Goal: Information Seeking & Learning: Understand process/instructions

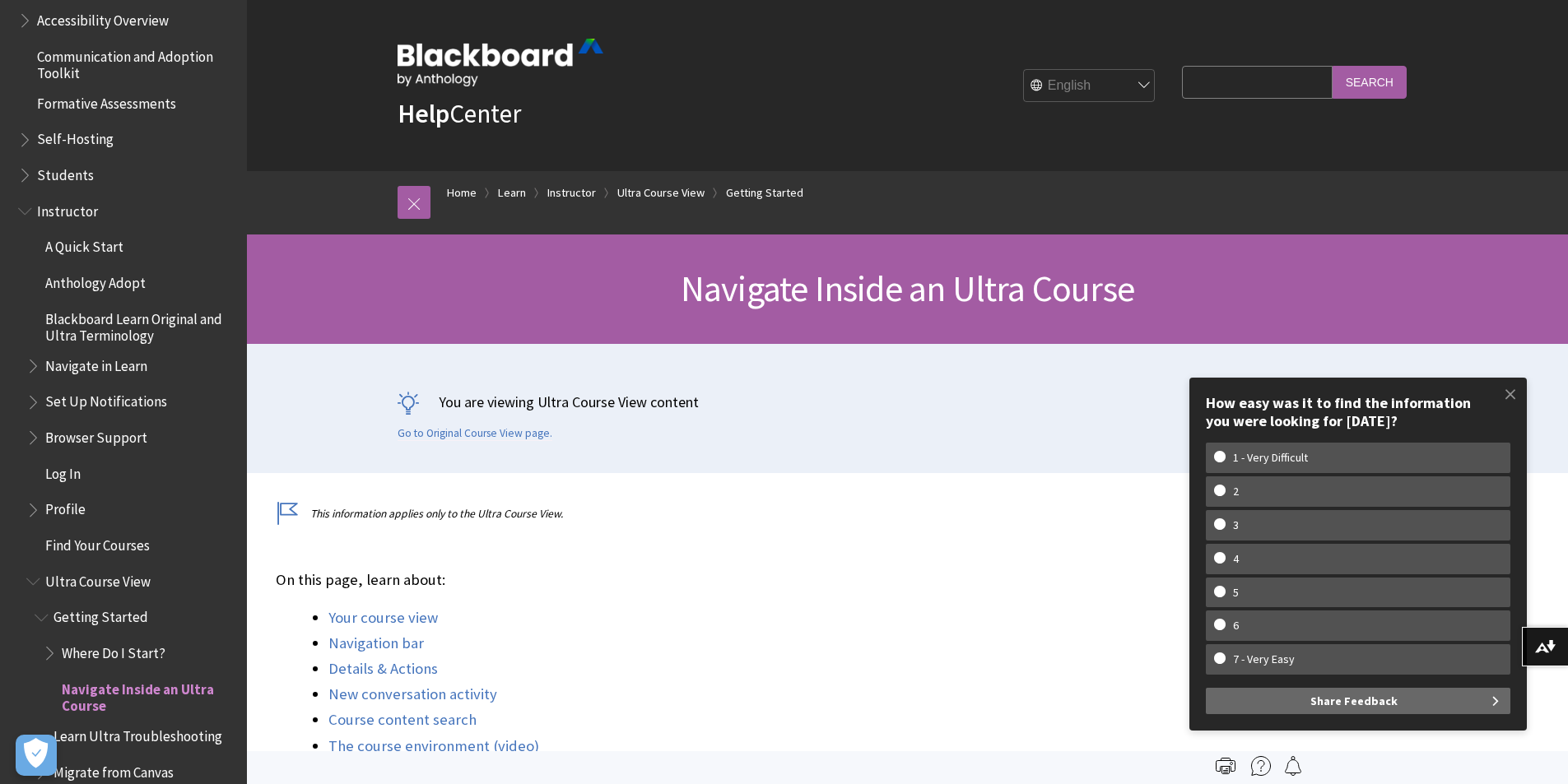
click at [1210, 82] on input "Search Query" at bounding box center [1256, 82] width 149 height 32
type input "how to enrol grader?"
click at [1333, 66] on input "Search" at bounding box center [1370, 82] width 74 height 32
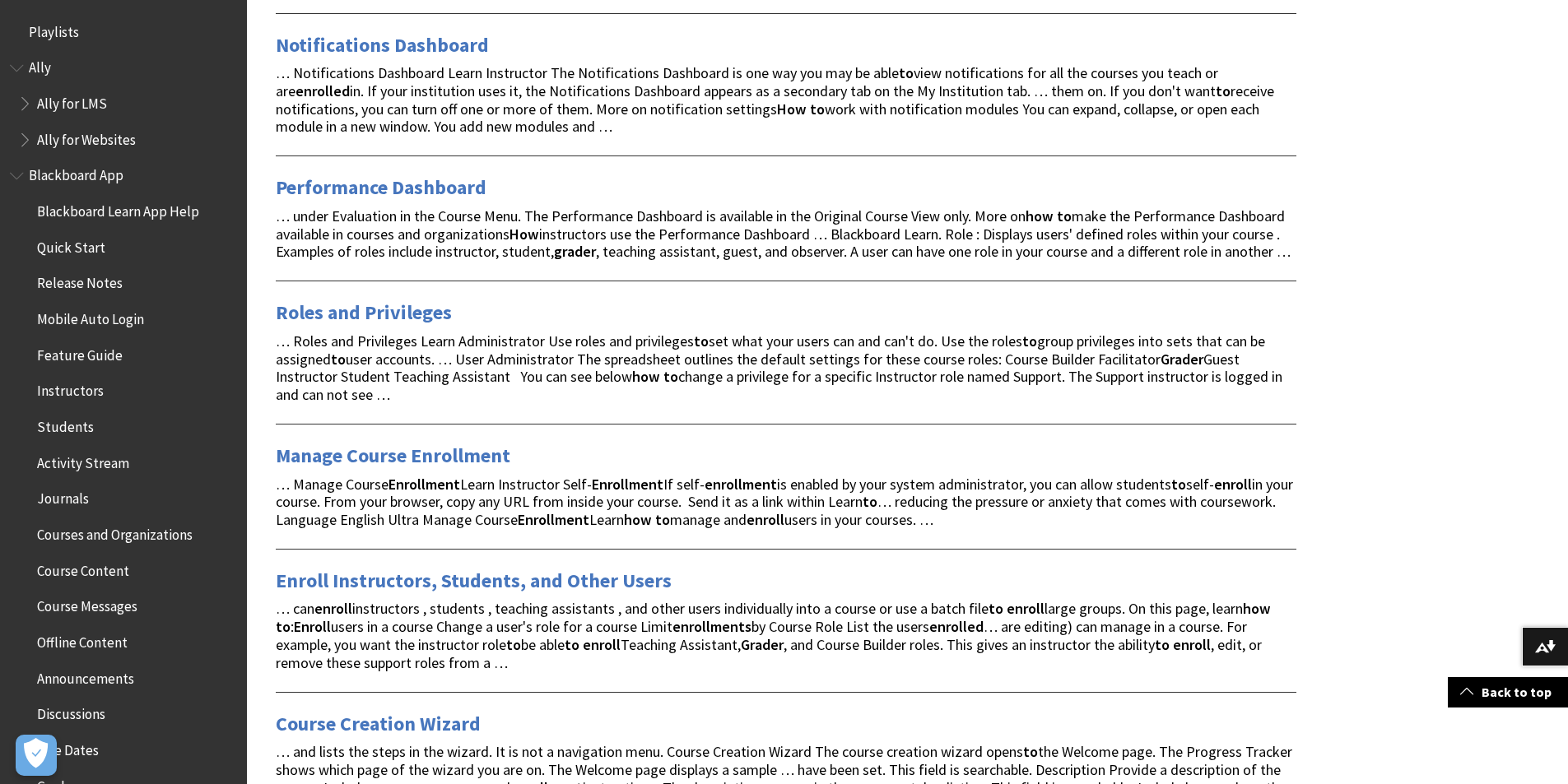
scroll to position [1070, 0]
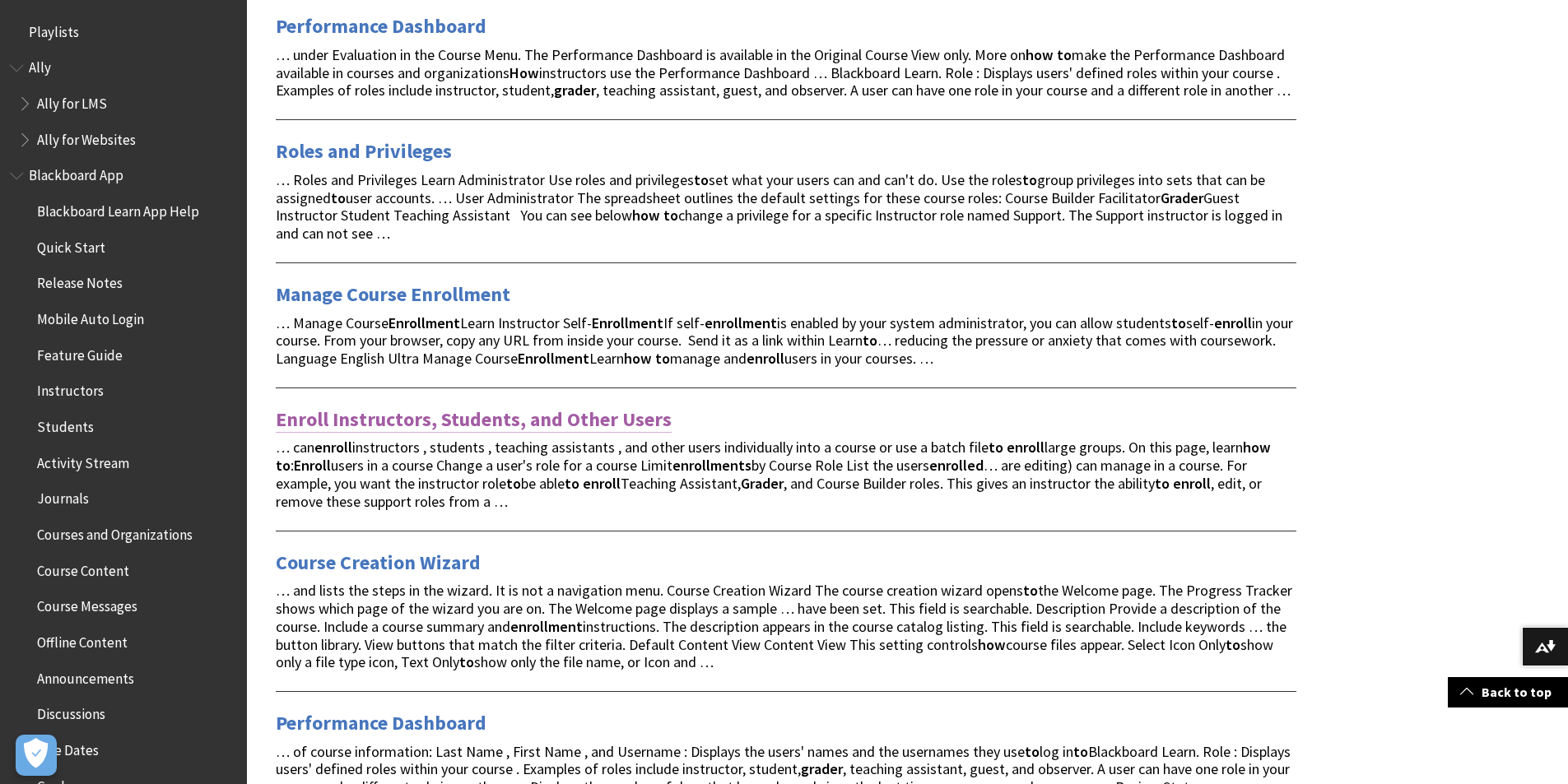
click at [627, 432] on link "Enroll Instructors, Students, and Other Users" at bounding box center [473, 419] width 396 height 26
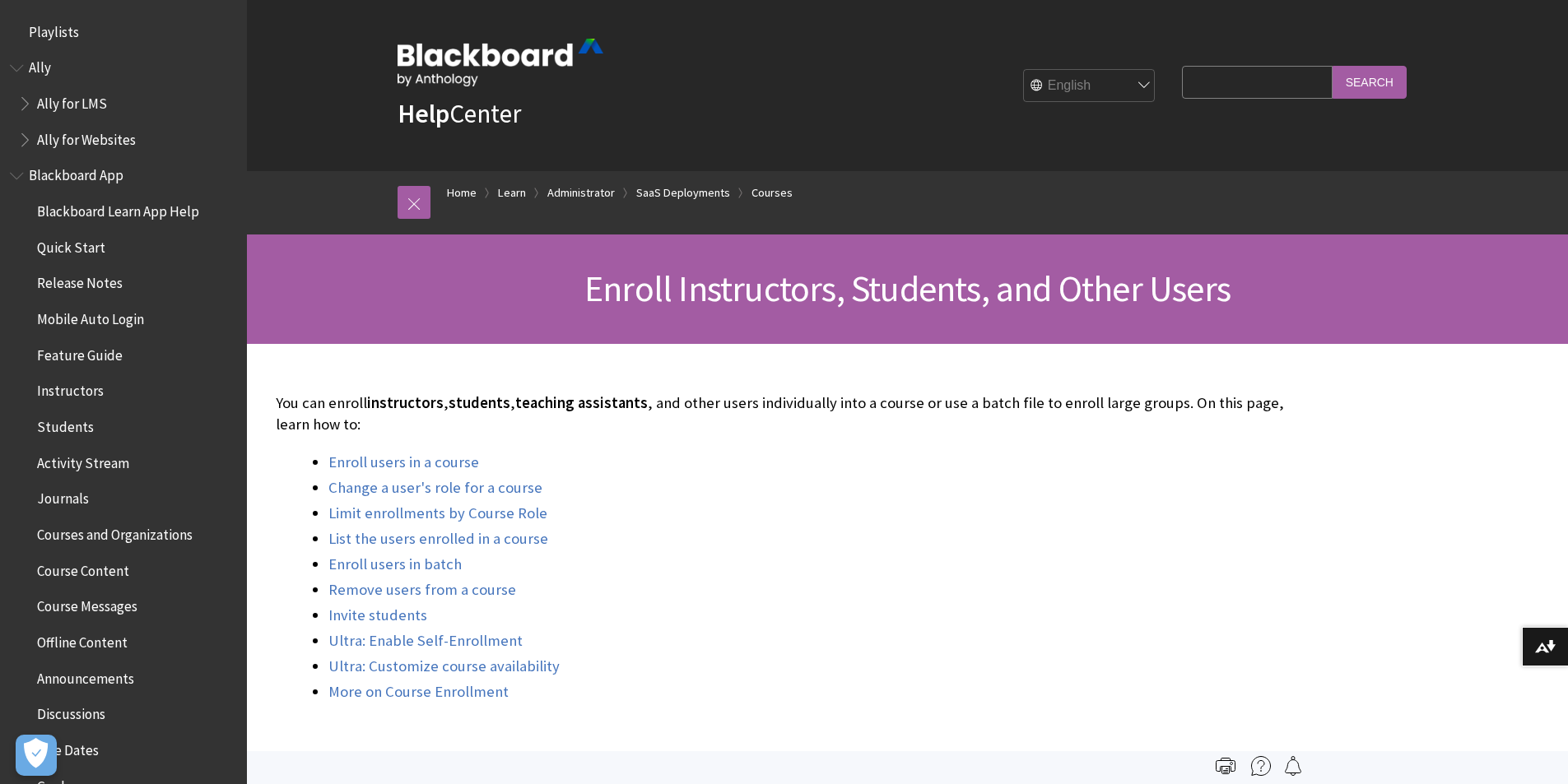
scroll to position [2015, 0]
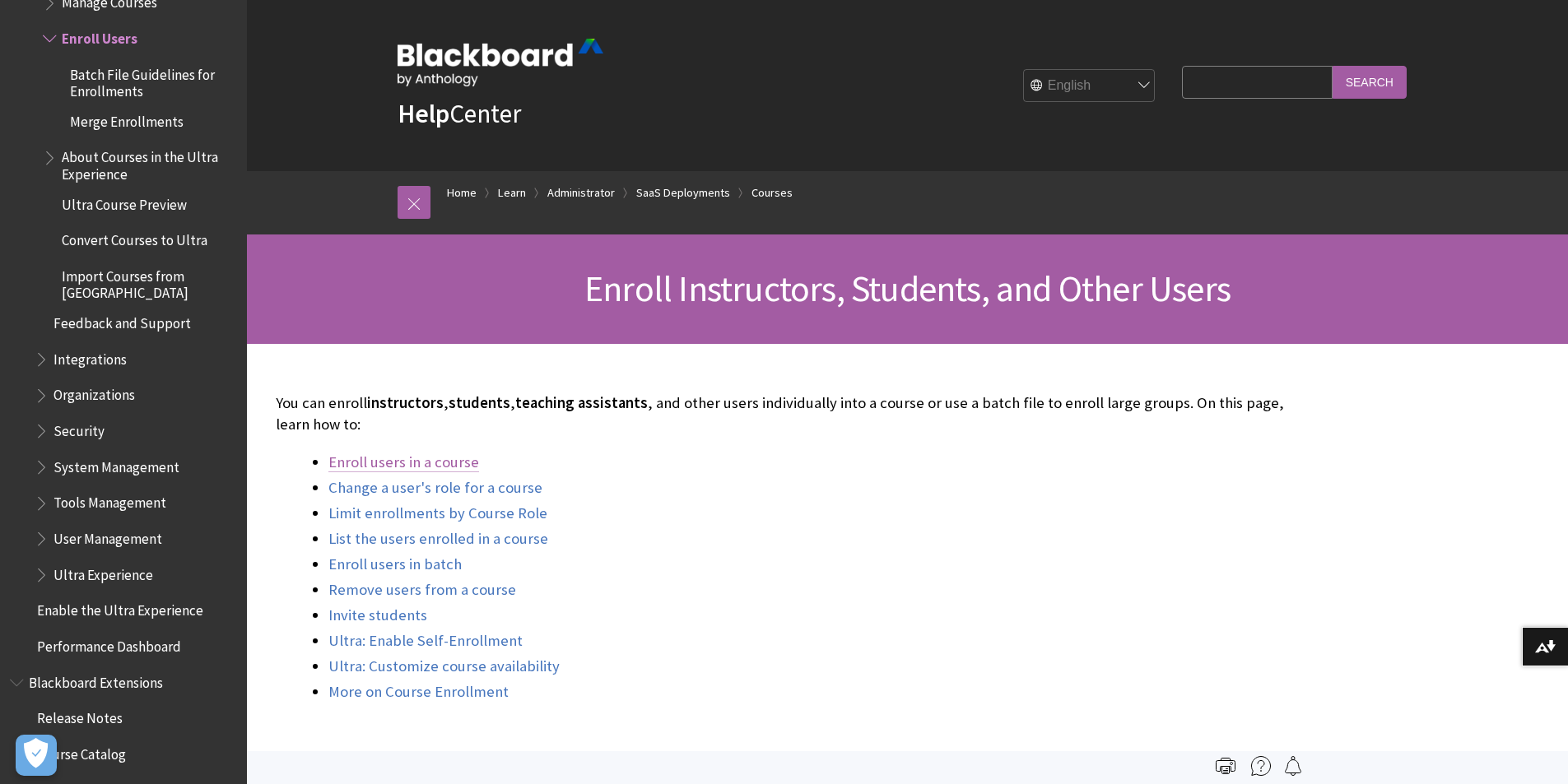
click at [428, 465] on link "Enroll users in a course" at bounding box center [404, 462] width 150 height 20
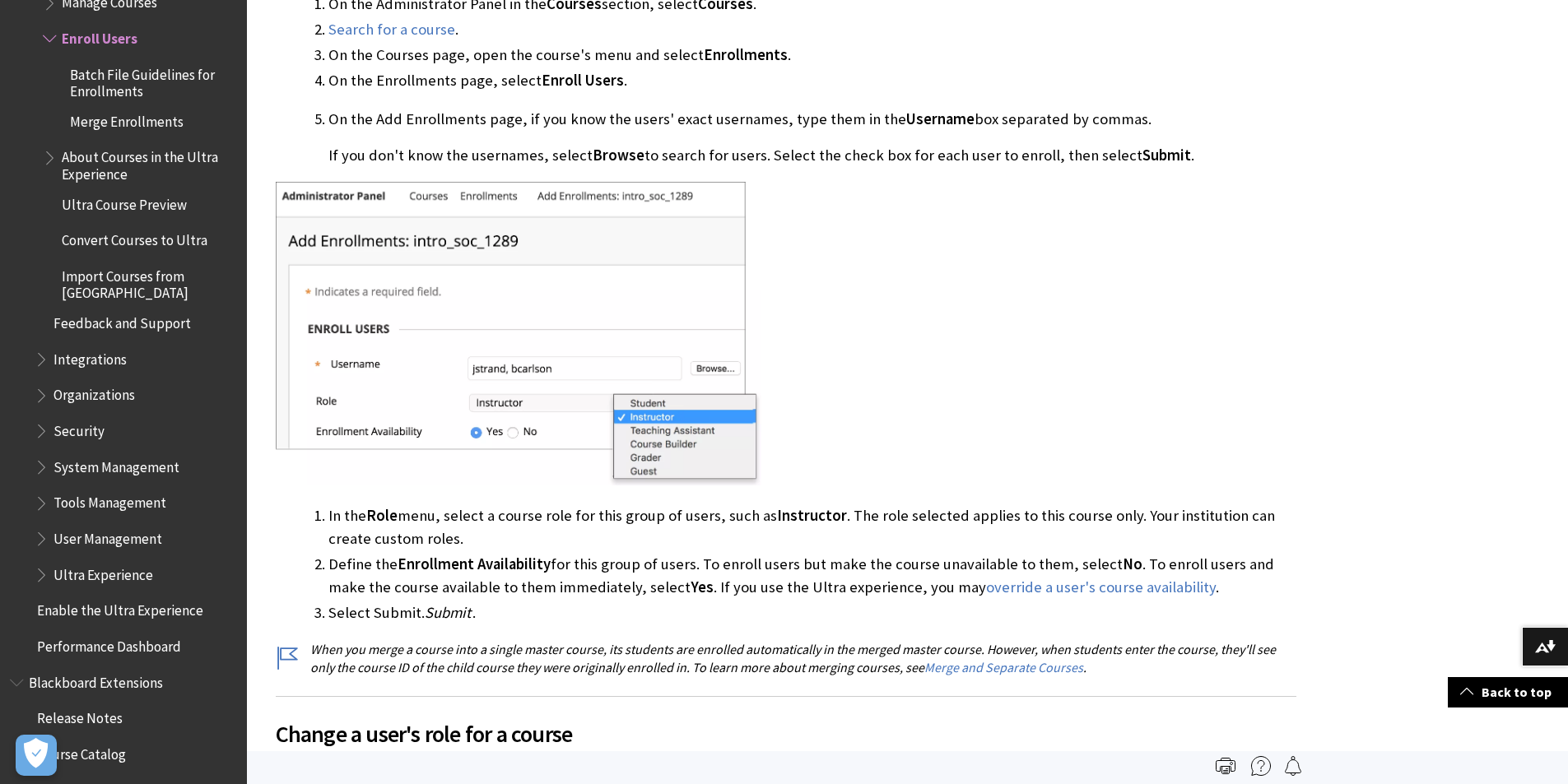
scroll to position [925, 0]
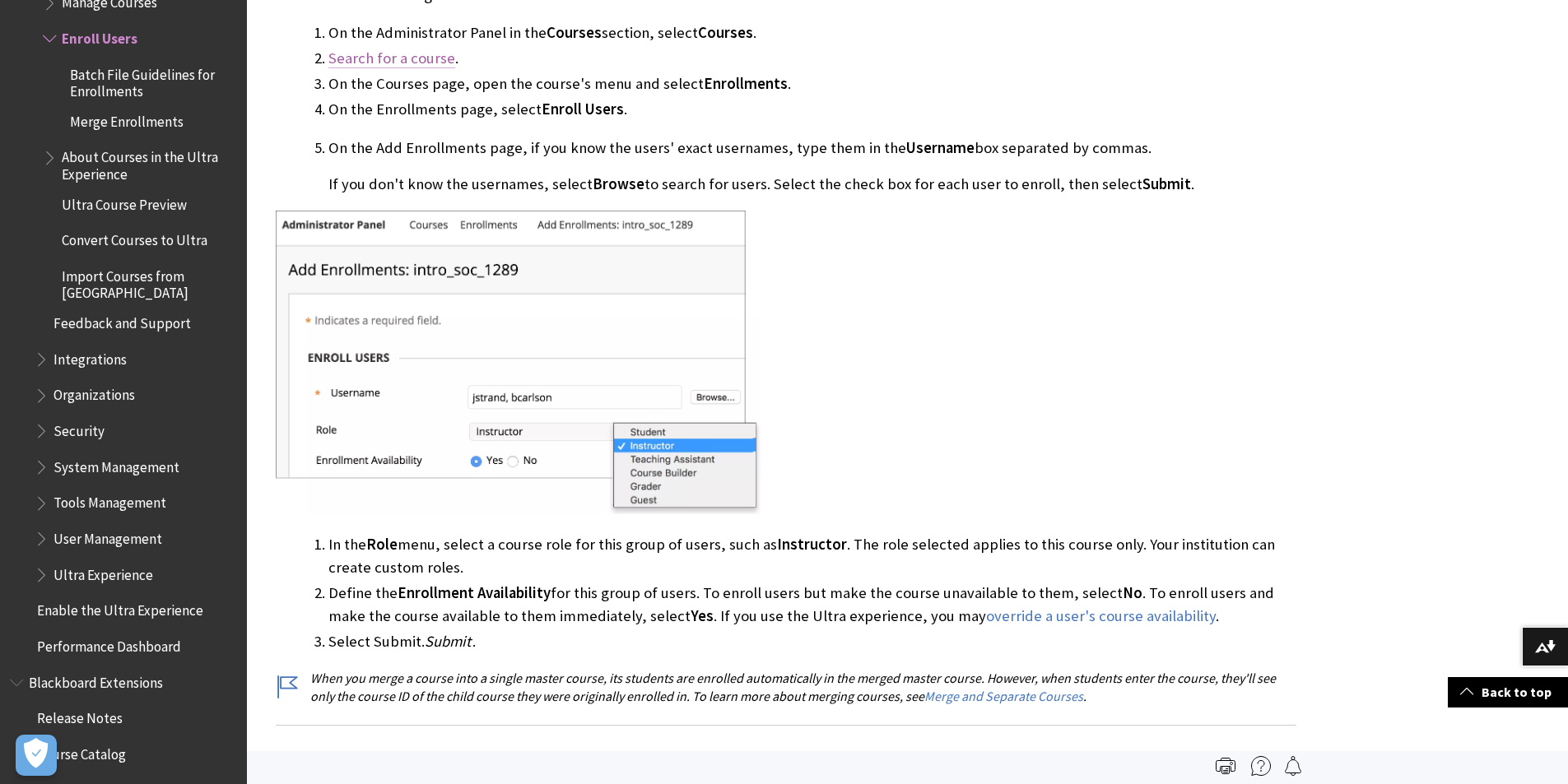
click at [384, 59] on link "Search for a course" at bounding box center [391, 59] width 126 height 20
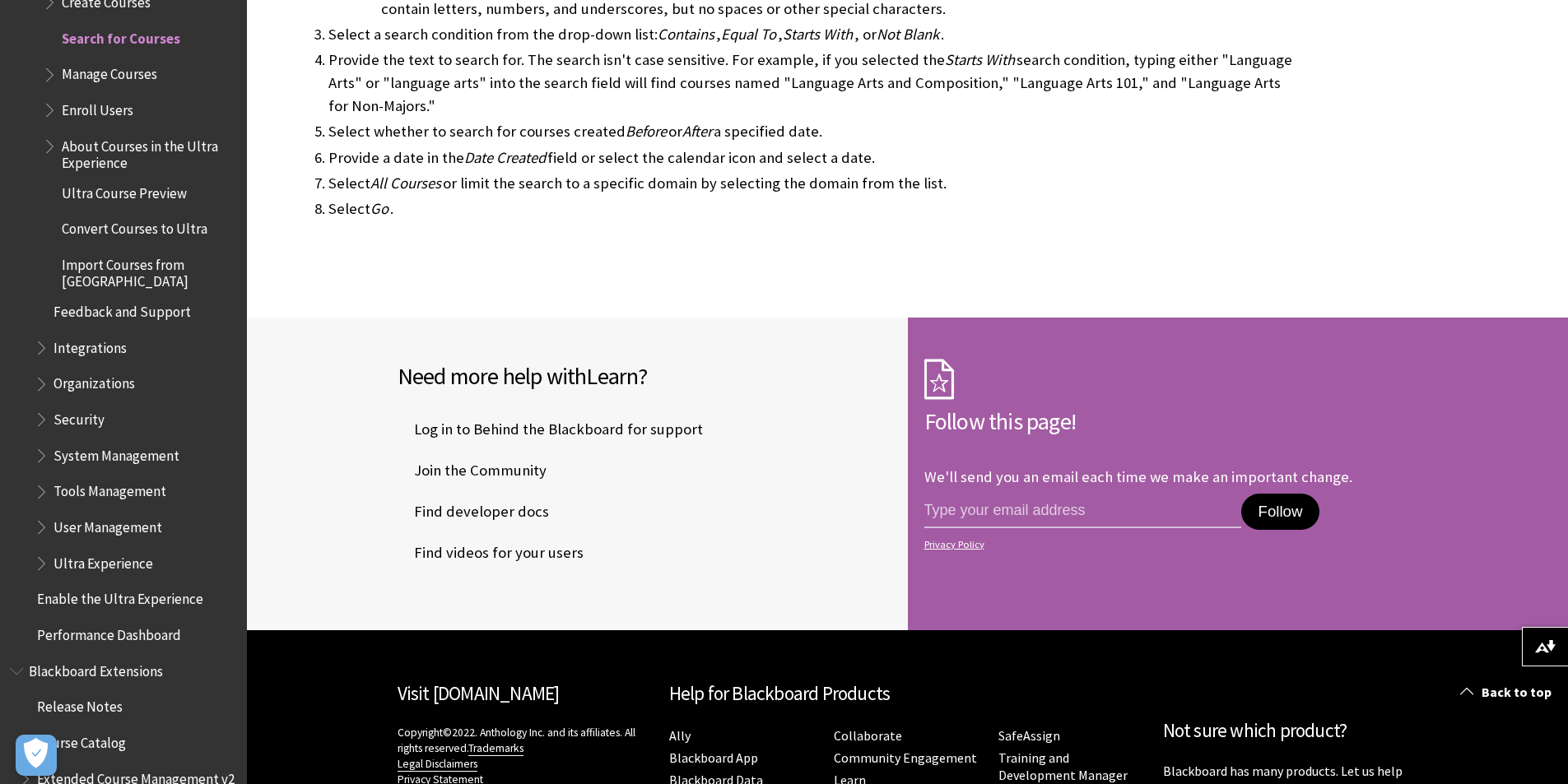
scroll to position [576, 0]
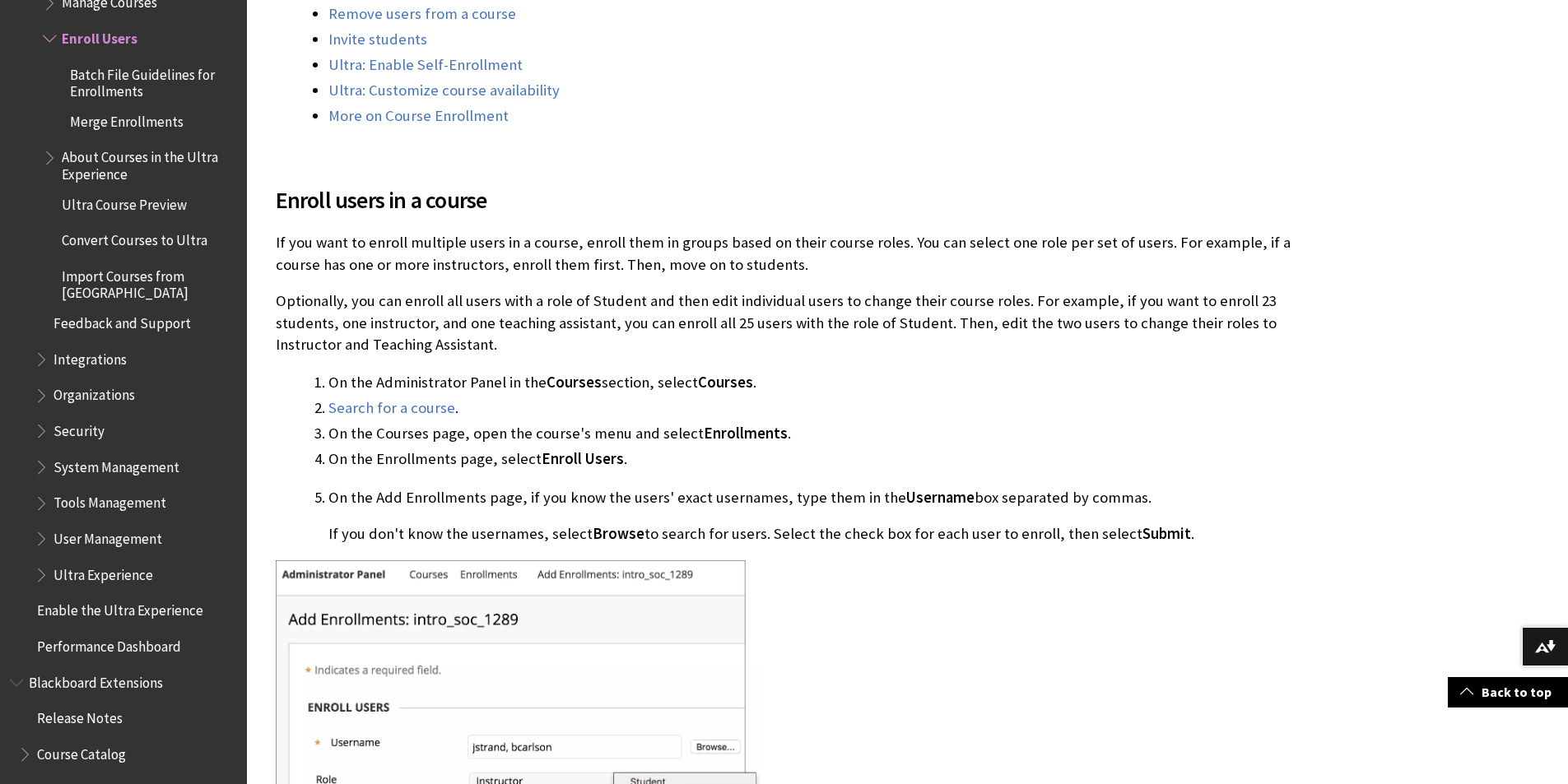
scroll to position [658, 0]
